Goal: Find specific page/section: Find specific page/section

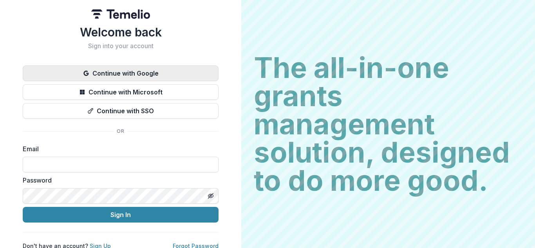
click at [154, 69] on button "Continue with Google" at bounding box center [121, 73] width 196 height 16
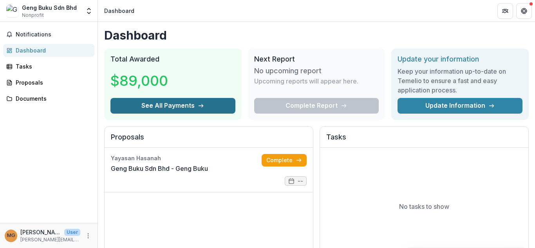
click at [164, 103] on button "See All Payments" at bounding box center [172, 106] width 125 height 16
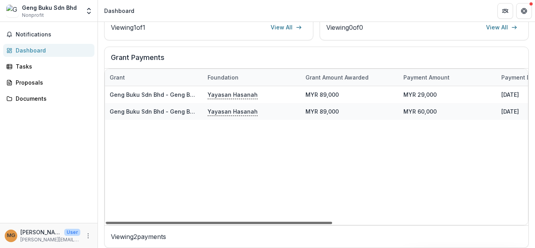
drag, startPoint x: 290, startPoint y: 223, endPoint x: 174, endPoint y: 198, distance: 119.0
click at [174, 222] on div at bounding box center [219, 223] width 226 height 2
